Goal: Find specific page/section: Find specific page/section

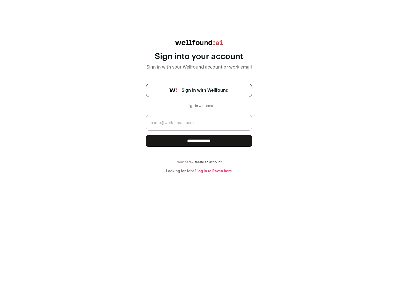
click at [205, 90] on span "Sign in with Wellfound" at bounding box center [205, 90] width 47 height 7
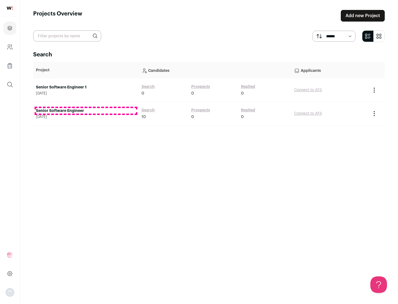
click at [86, 111] on link "Senior Software Engineer" at bounding box center [86, 111] width 100 height 6
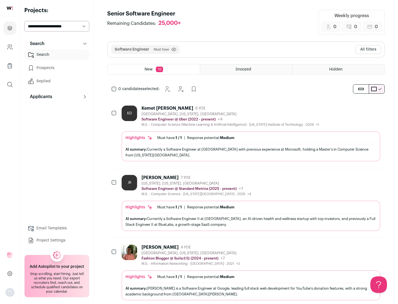
click at [246, 134] on div "Highlights Must have: 1 / 1 How many must haves have been fulfilled? | Response…" at bounding box center [251, 146] width 259 height 30
